Goal: Obtain resource: Download file/media

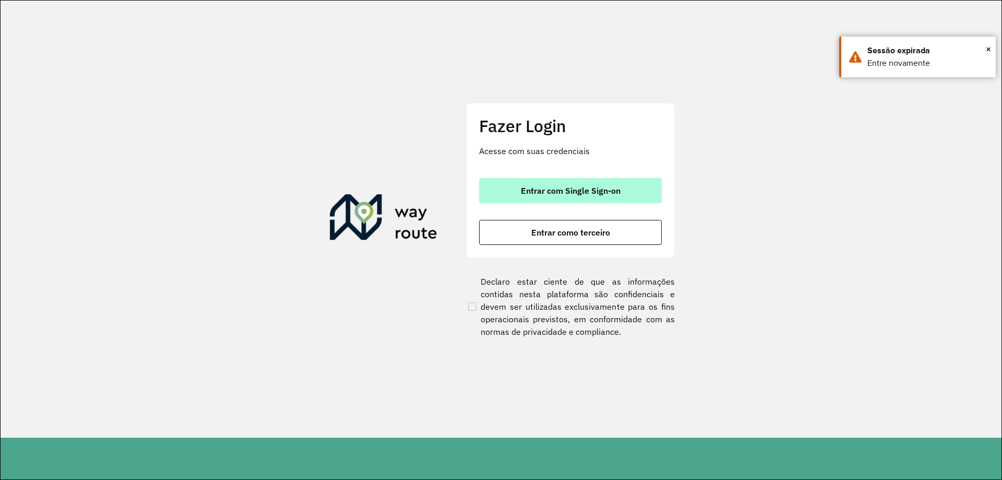
click at [543, 189] on span "Entrar com Single Sign-on" at bounding box center [571, 190] width 100 height 8
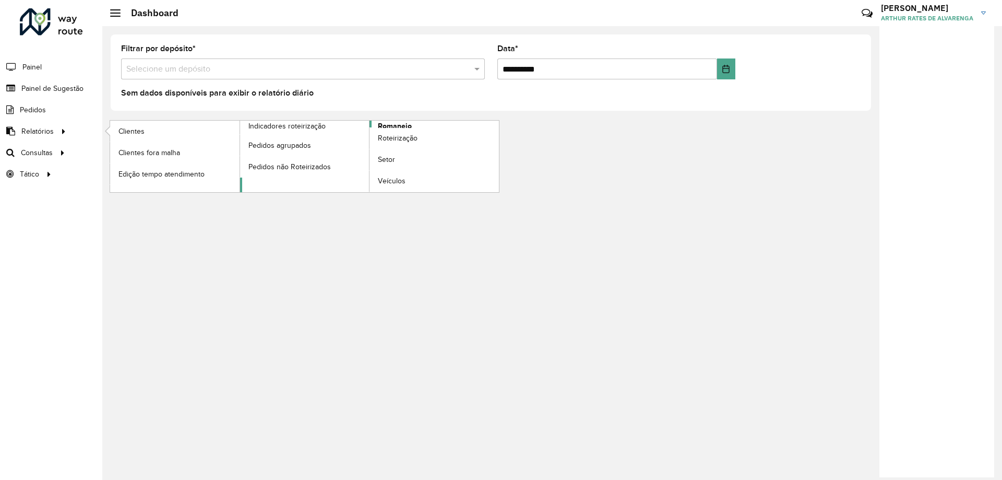
click at [385, 126] on span "Romaneio" at bounding box center [395, 126] width 34 height 11
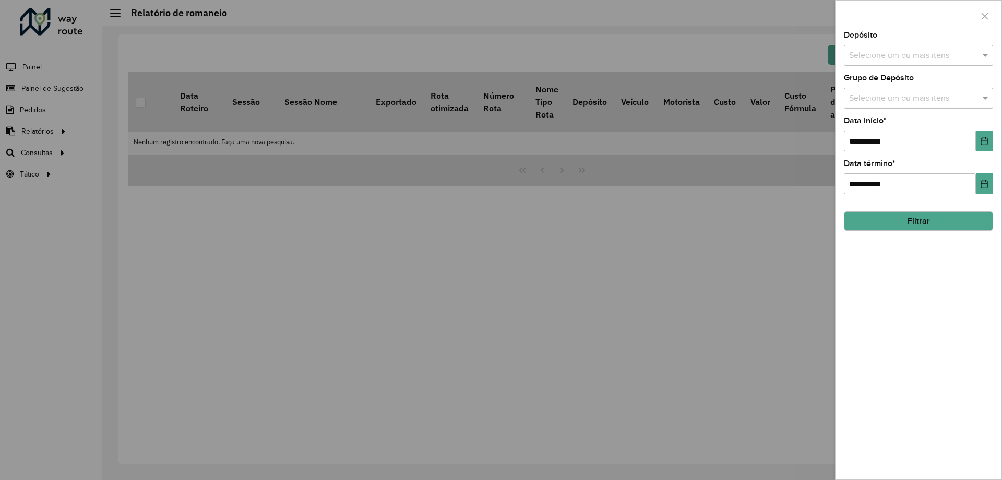
click at [883, 55] on input "text" at bounding box center [914, 56] width 134 height 13
click at [891, 128] on div "CDD Belo Horizonte" at bounding box center [918, 125] width 148 height 18
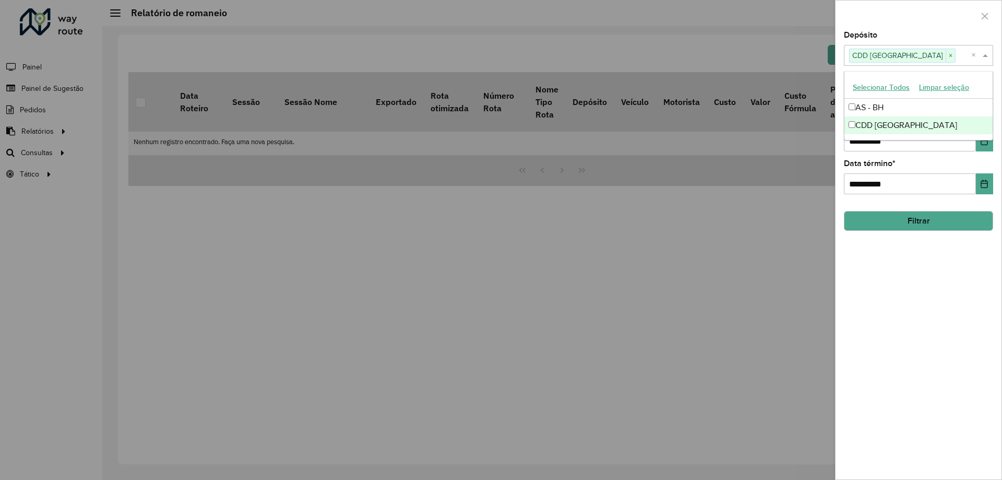
click at [911, 300] on div "**********" at bounding box center [919, 255] width 166 height 448
click at [902, 216] on button "Filtrar" at bounding box center [918, 221] width 149 height 20
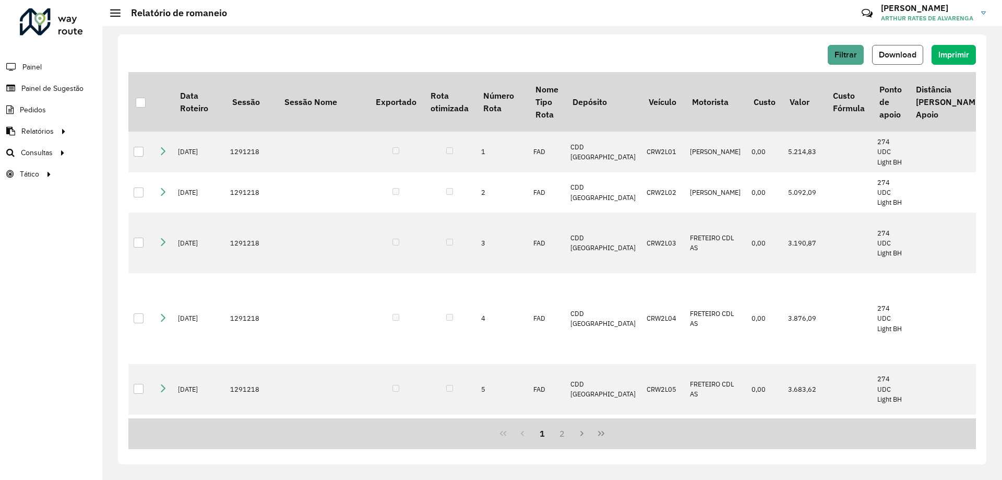
click at [898, 59] on button "Download" at bounding box center [897, 55] width 51 height 20
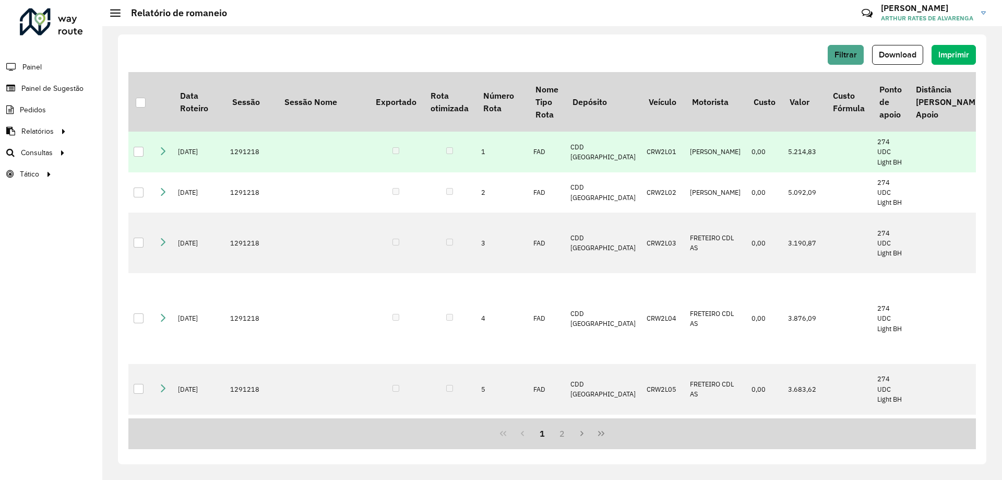
drag, startPoint x: 402, startPoint y: 195, endPoint x: 403, endPoint y: 186, distance: 8.9
click at [402, 172] on td at bounding box center [395, 152] width 55 height 41
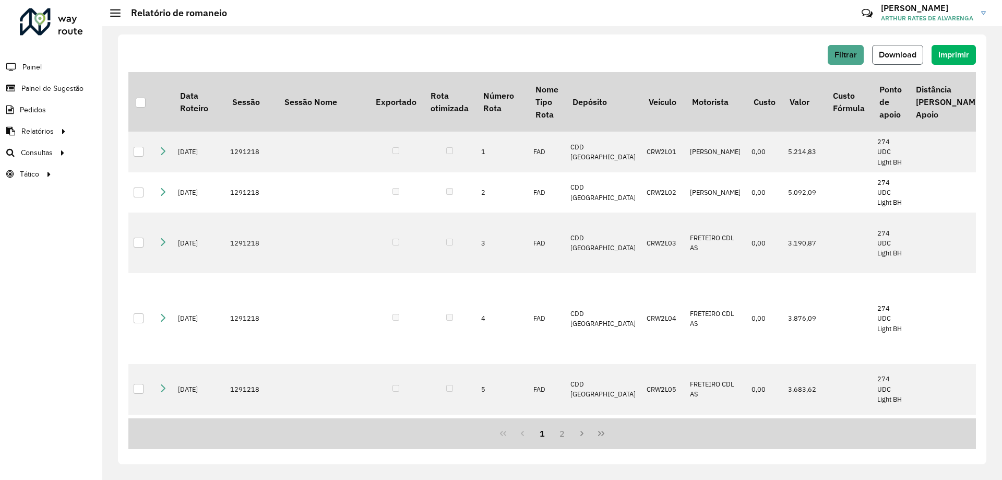
click at [898, 51] on span "Download" at bounding box center [898, 54] width 38 height 9
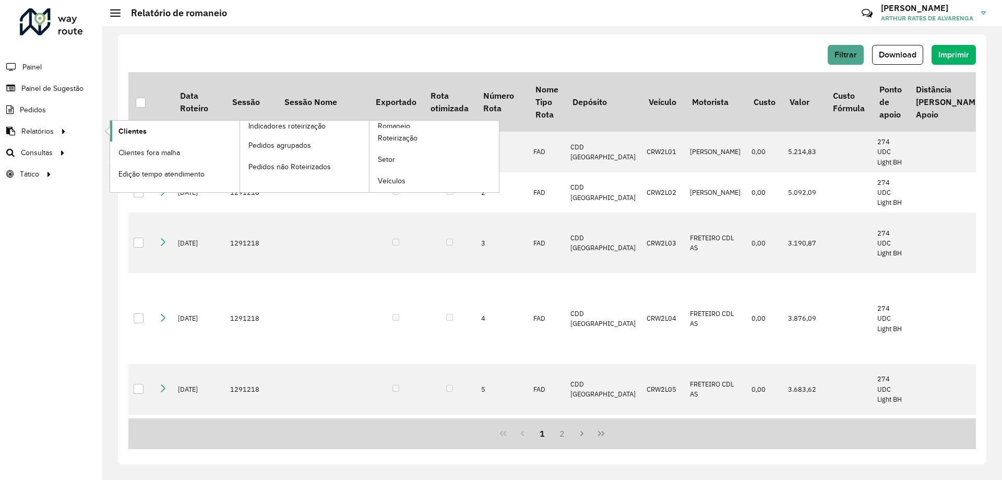
click at [122, 135] on span "Clientes" at bounding box center [132, 131] width 28 height 11
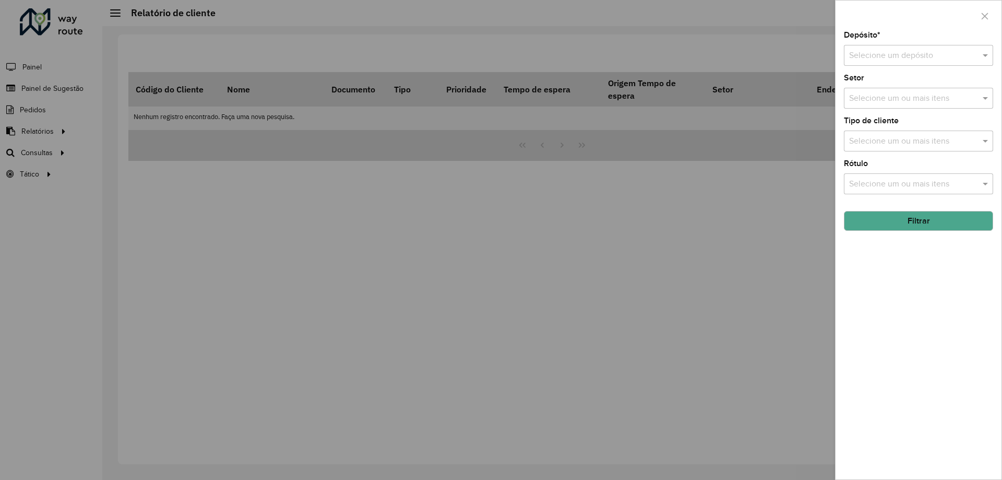
click at [900, 51] on input "text" at bounding box center [908, 56] width 118 height 13
click at [875, 109] on div "CDD Belo Horizonte" at bounding box center [918, 103] width 148 height 18
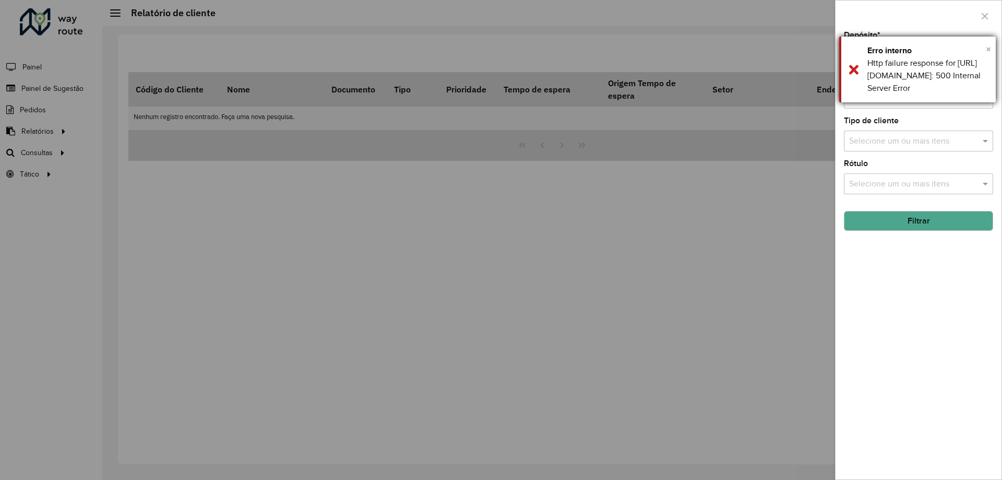
click at [986, 52] on span "×" at bounding box center [988, 48] width 5 height 11
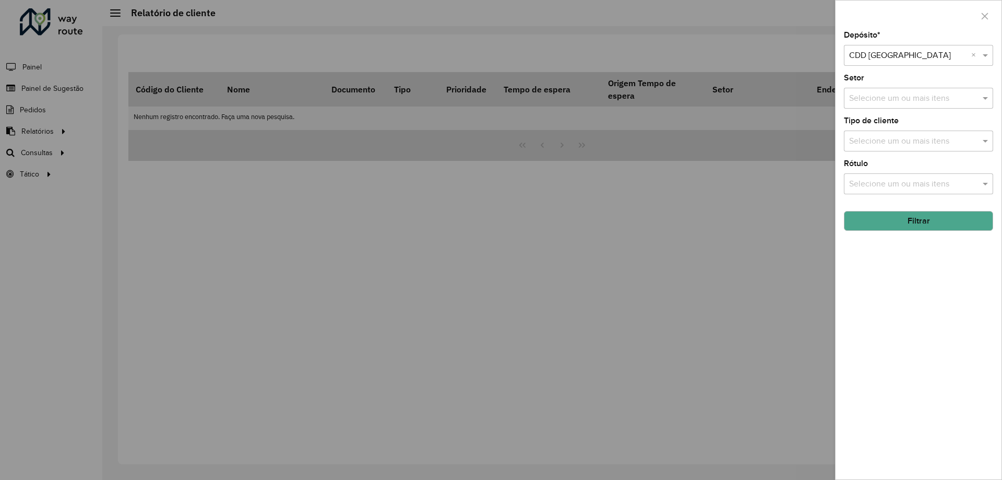
click at [855, 220] on button "Filtrar" at bounding box center [918, 221] width 149 height 20
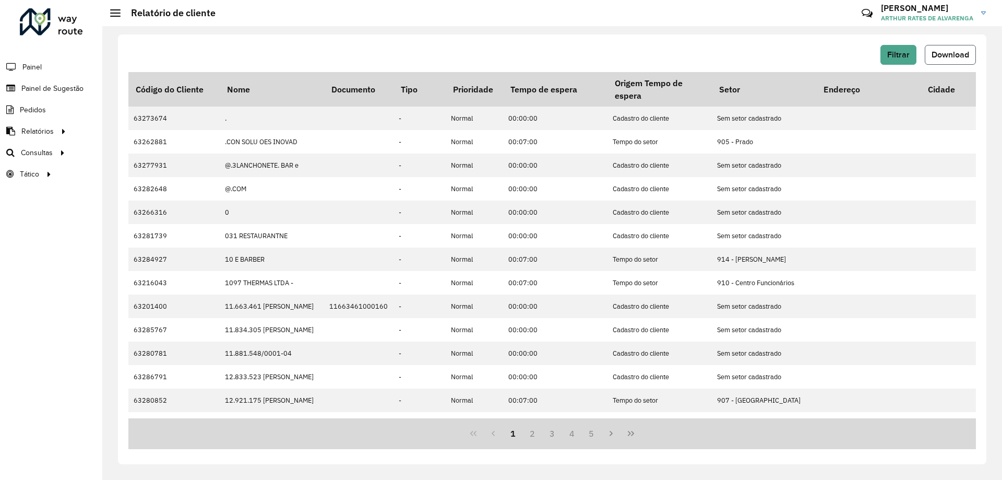
click at [933, 56] on span "Download" at bounding box center [951, 54] width 38 height 9
